Goal: Task Accomplishment & Management: Manage account settings

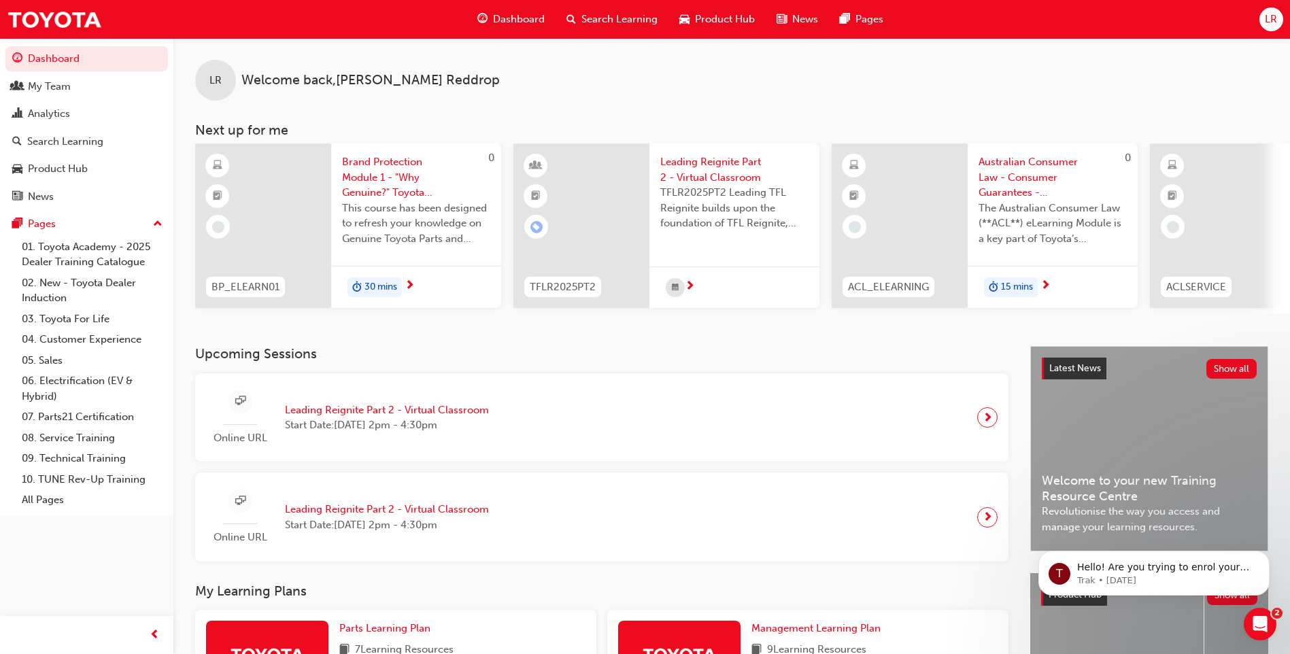
click at [1269, 22] on span "LR" at bounding box center [1271, 20] width 12 height 16
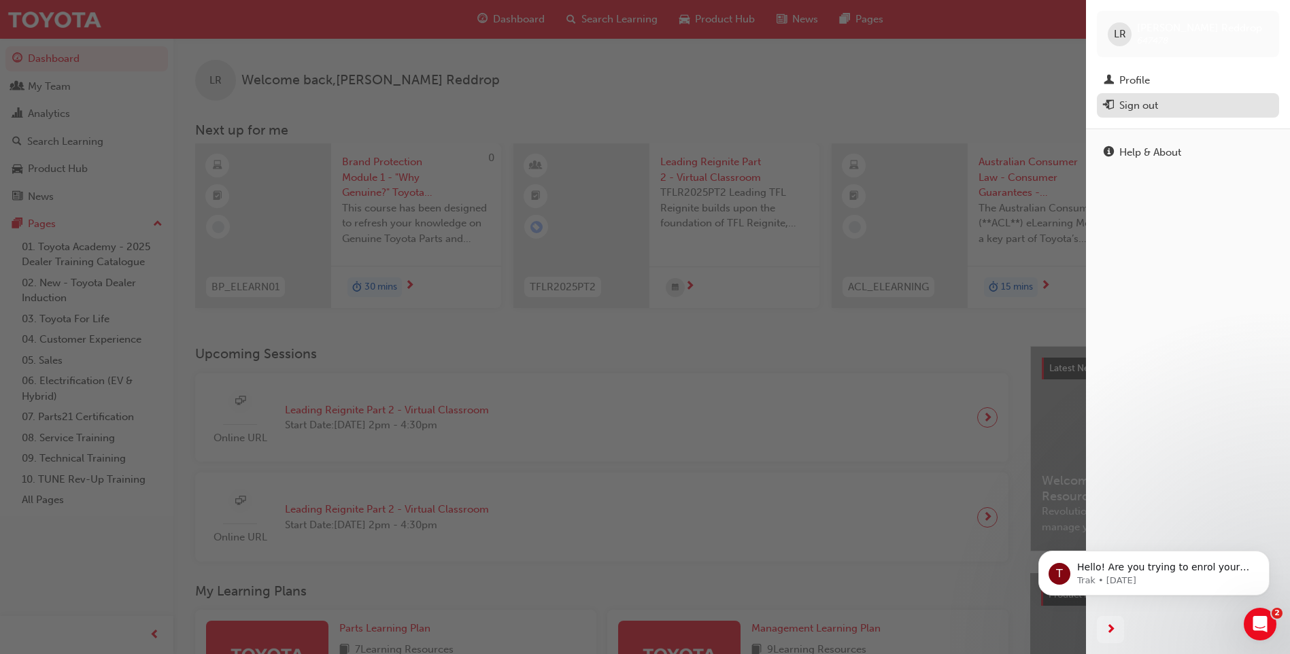
click at [1145, 105] on div "Sign out" at bounding box center [1139, 106] width 39 height 16
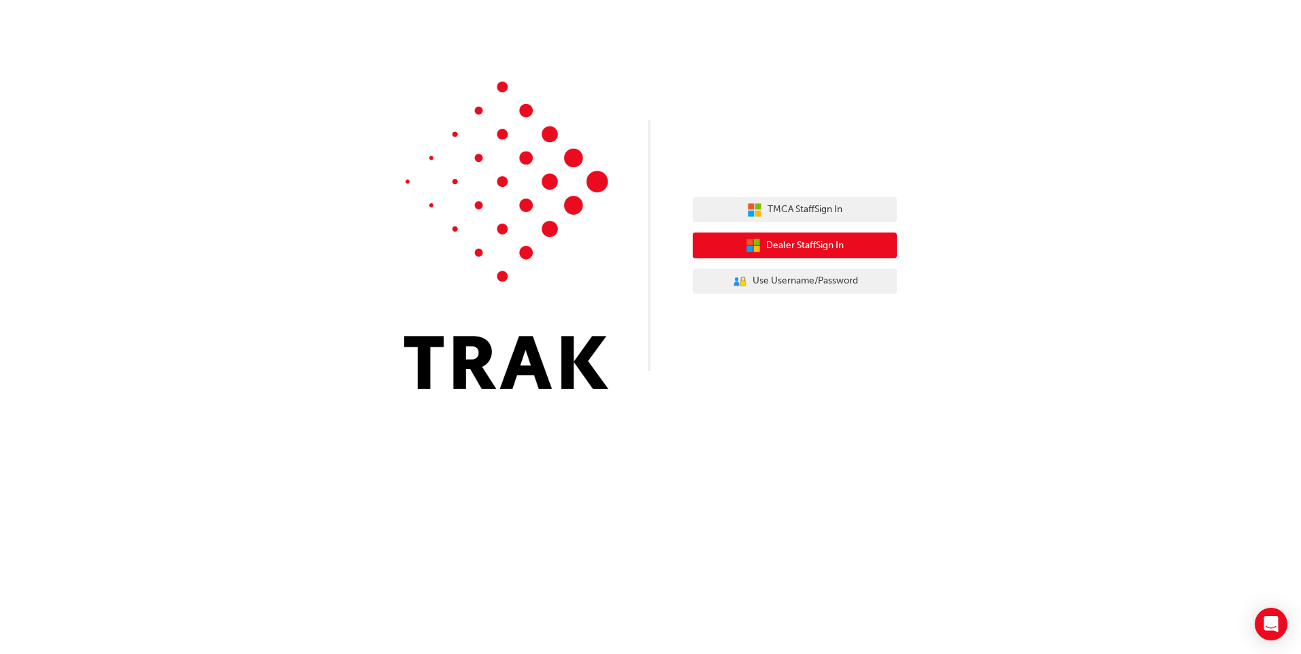
click at [791, 246] on span "Dealer Staff Sign In" at bounding box center [805, 246] width 78 height 16
